Goal: Information Seeking & Learning: Learn about a topic

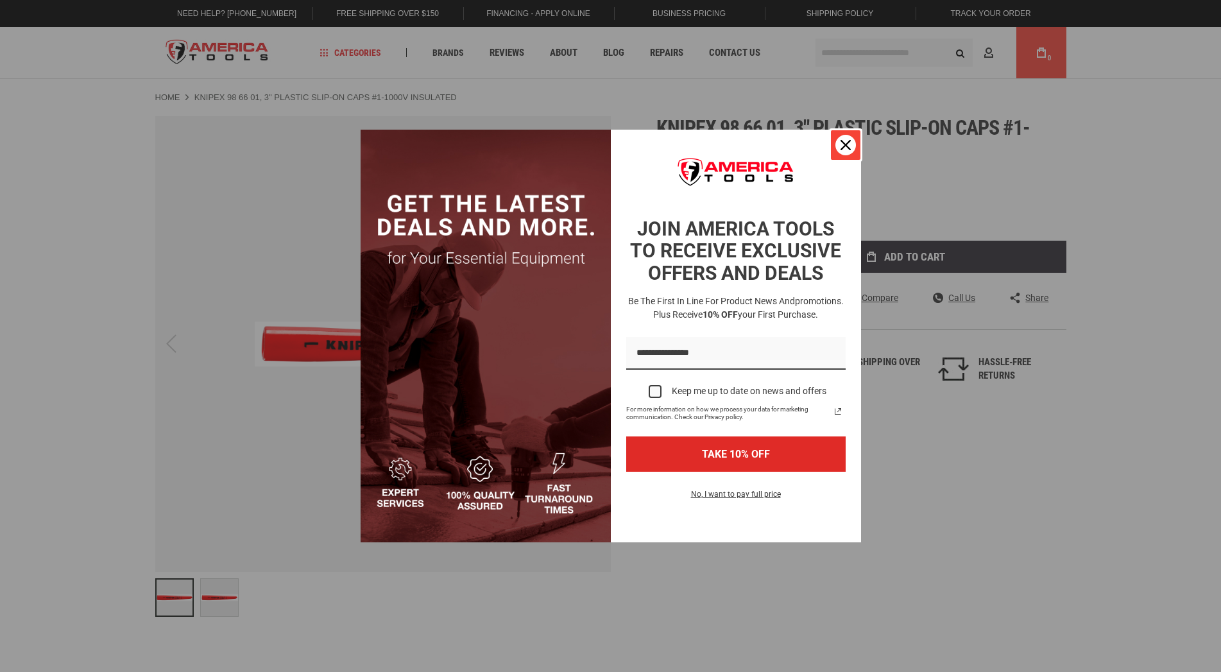
click at [851, 139] on div "Close" at bounding box center [845, 145] width 21 height 21
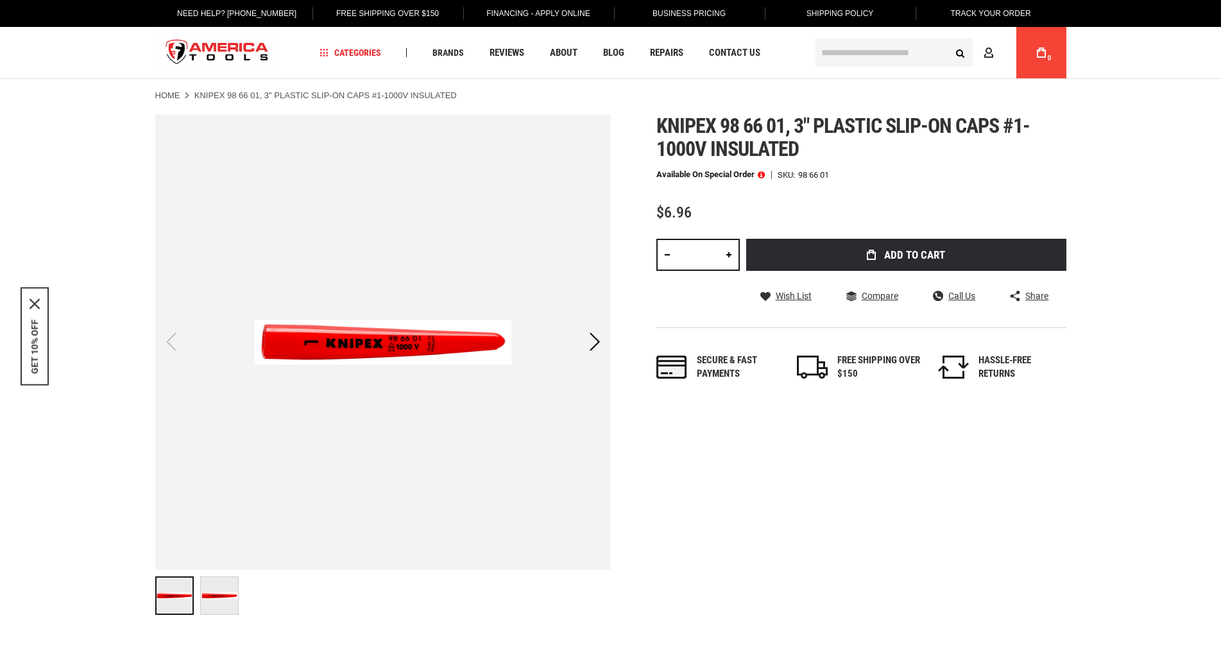
scroll to position [65, 0]
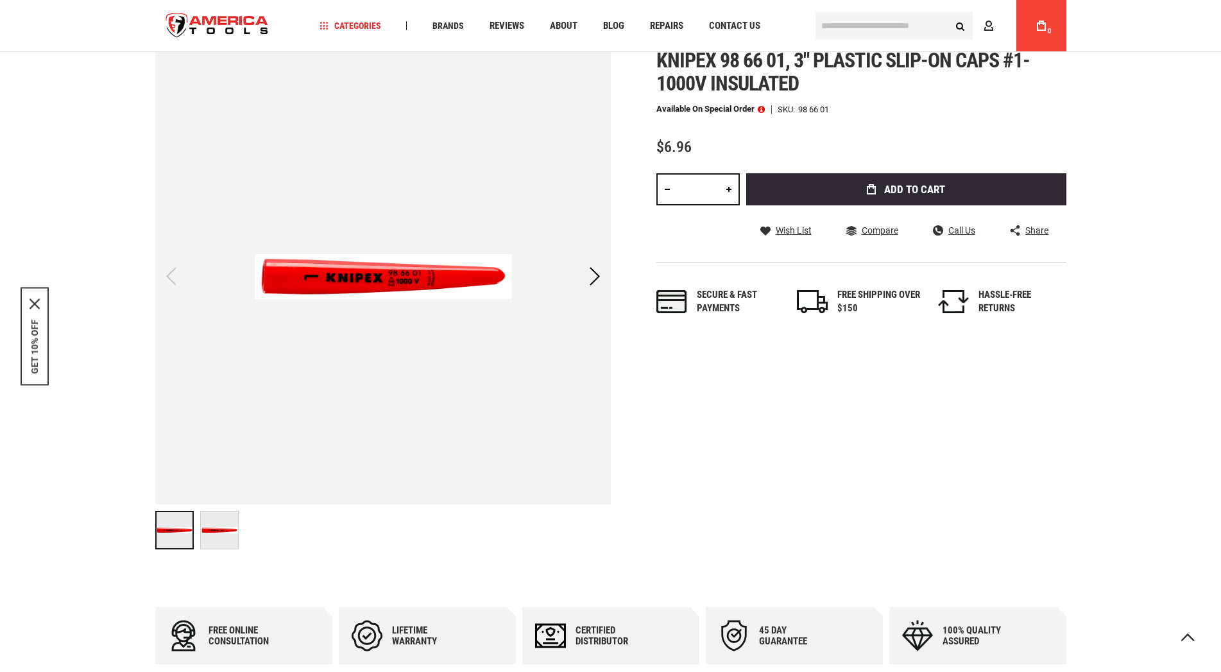
click at [226, 543] on img at bounding box center [219, 529] width 37 height 37
click at [168, 542] on img at bounding box center [174, 529] width 37 height 37
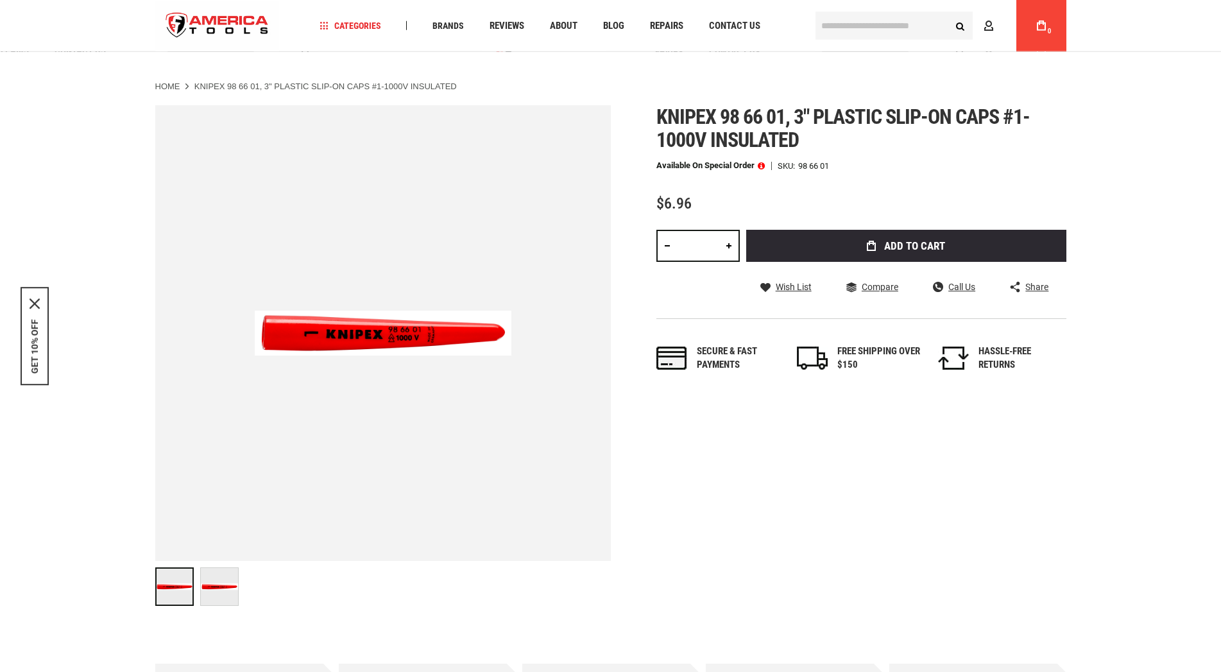
scroll to position [0, 0]
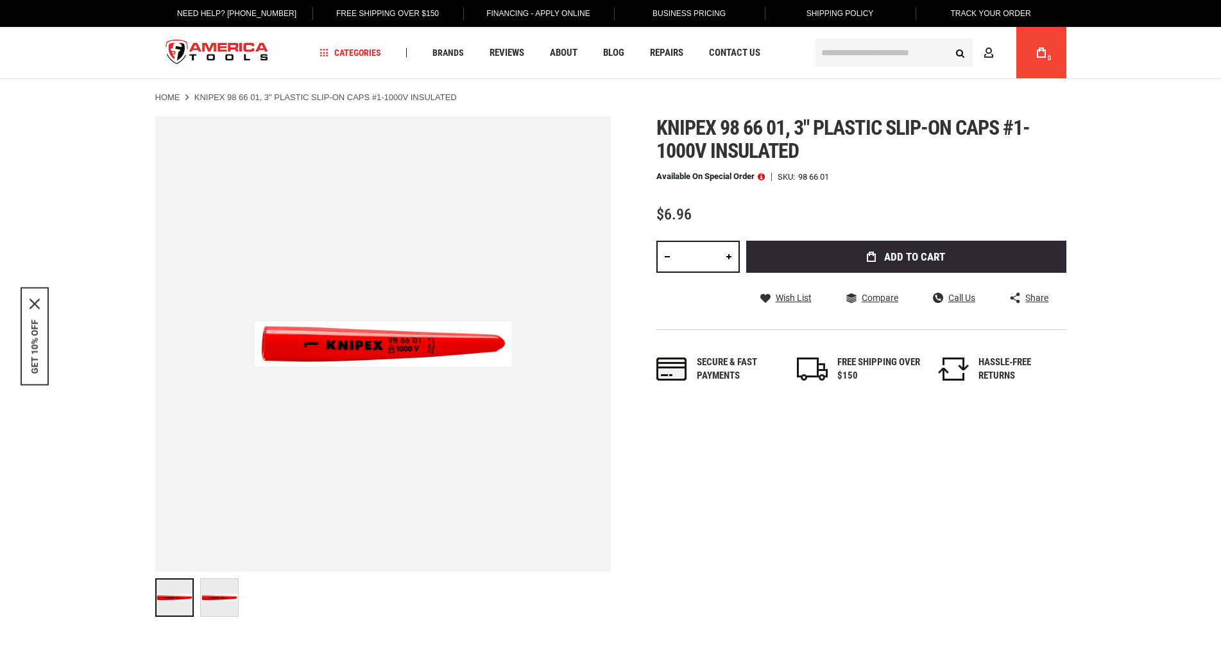
drag, startPoint x: 799, startPoint y: 187, endPoint x: 832, endPoint y: 187, distance: 32.7
click at [832, 181] on div "Available on Special Order SKU 98 66 01" at bounding box center [861, 176] width 410 height 9
drag, startPoint x: 832, startPoint y: 187, endPoint x: 798, endPoint y: 187, distance: 34.0
click at [798, 181] on div "Available on Special Order SKU 98 66 01" at bounding box center [861, 176] width 410 height 9
copy div "98 66 01"
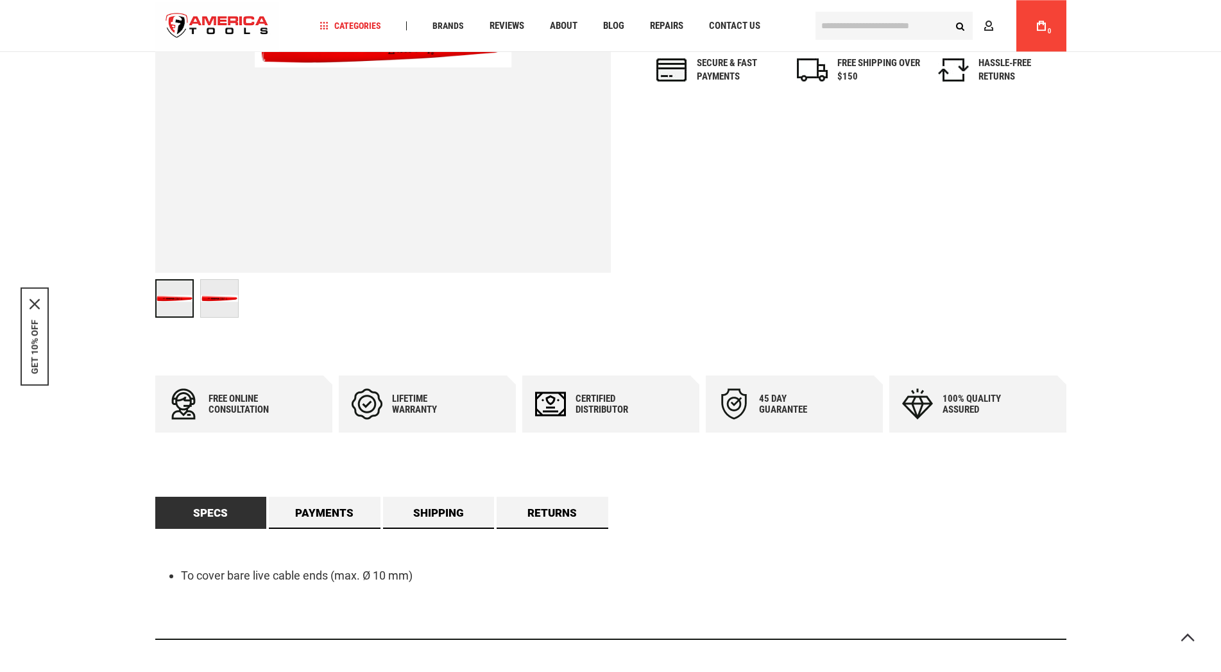
scroll to position [327, 0]
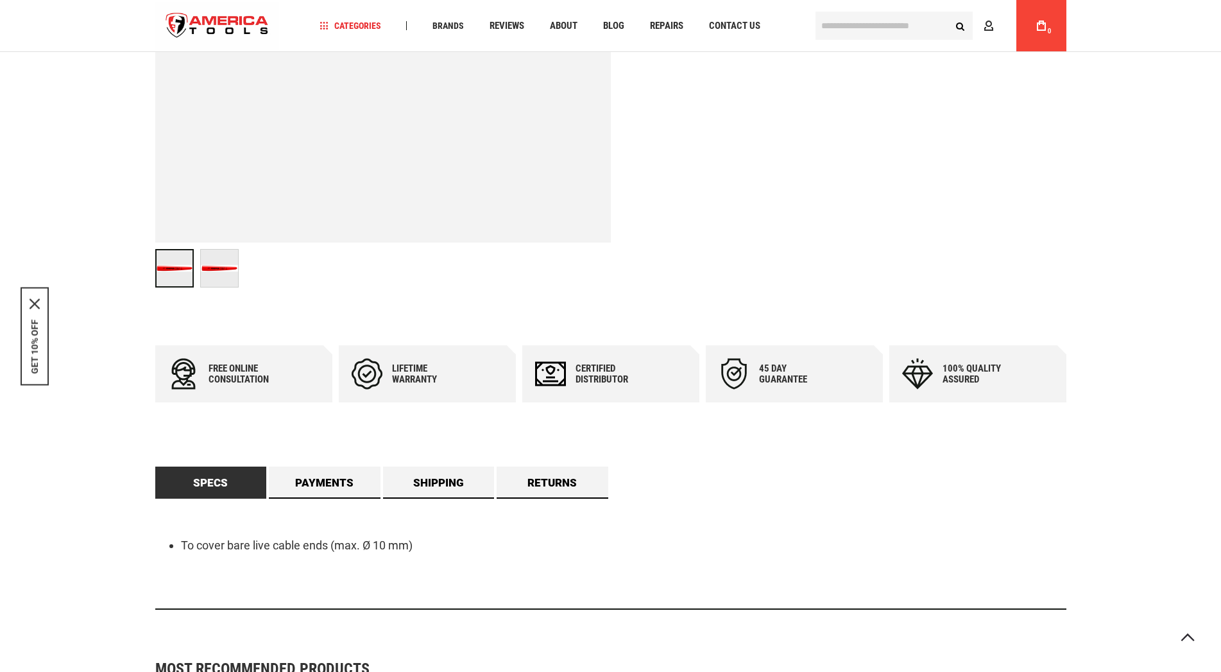
click at [187, 498] on link "Specs" at bounding box center [211, 482] width 112 height 32
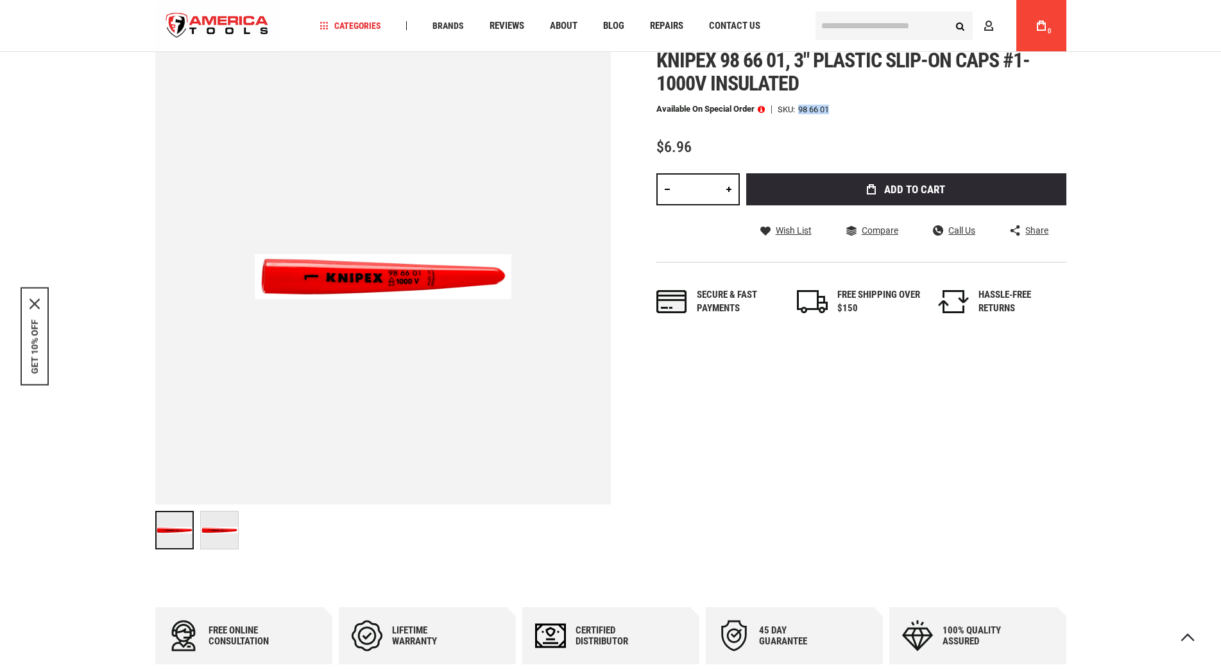
scroll to position [0, 0]
